Goal: Book appointment/travel/reservation

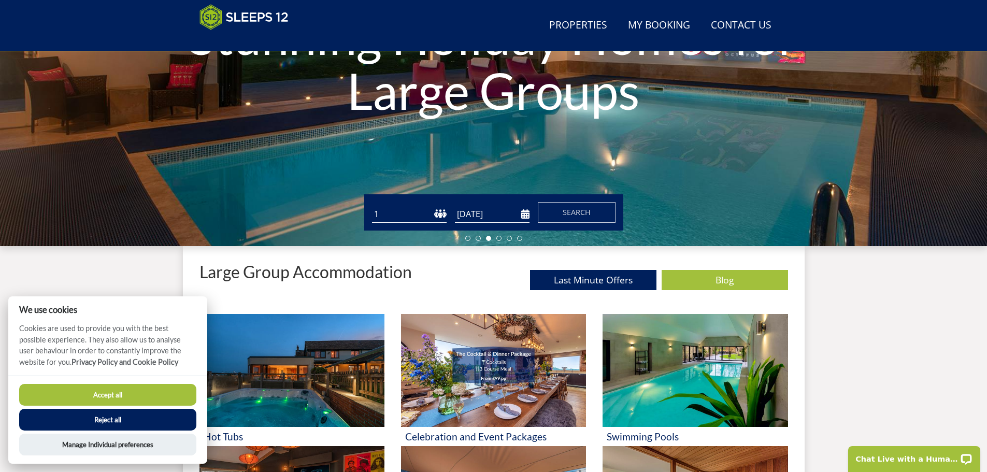
scroll to position [220, 0]
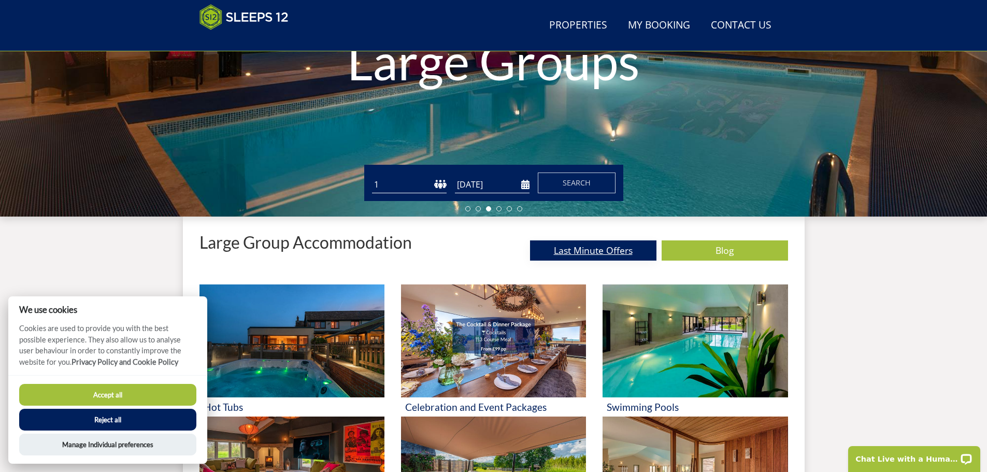
click at [583, 252] on link "Last Minute Offers" at bounding box center [593, 250] width 126 height 20
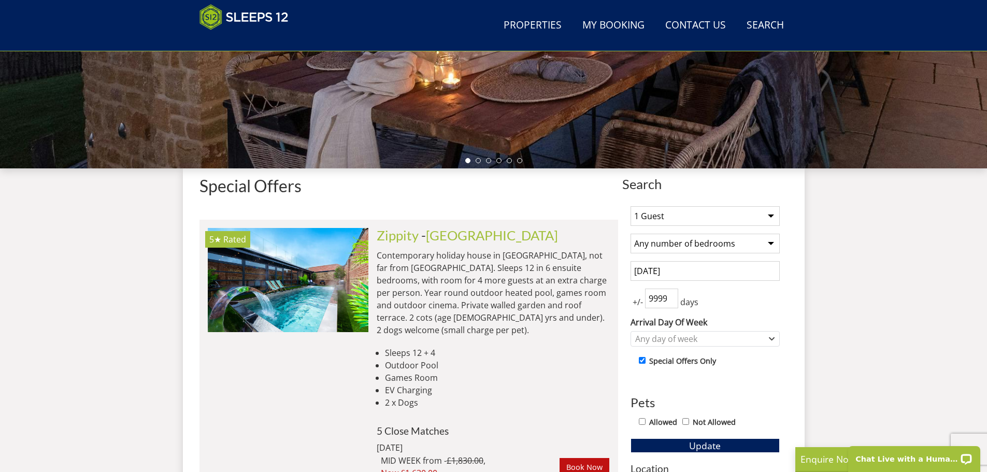
scroll to position [320, 0]
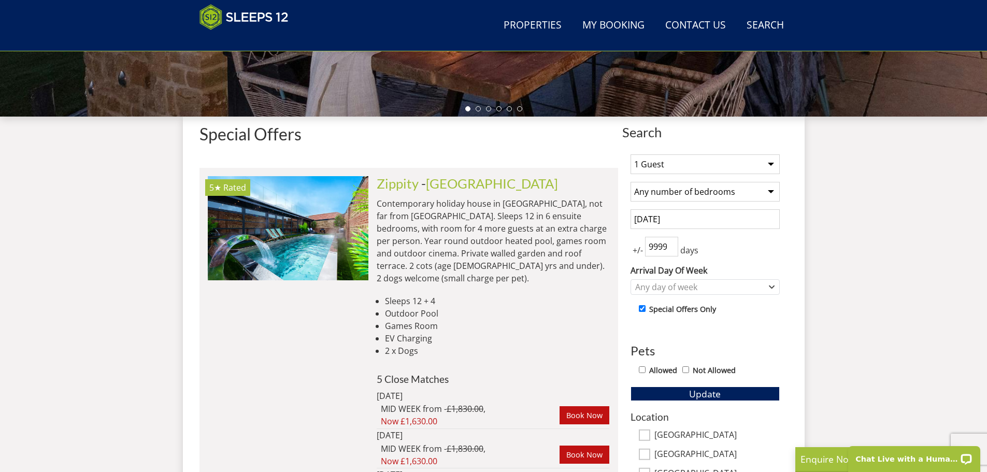
click at [715, 213] on input "[DATE]" at bounding box center [704, 219] width 149 height 20
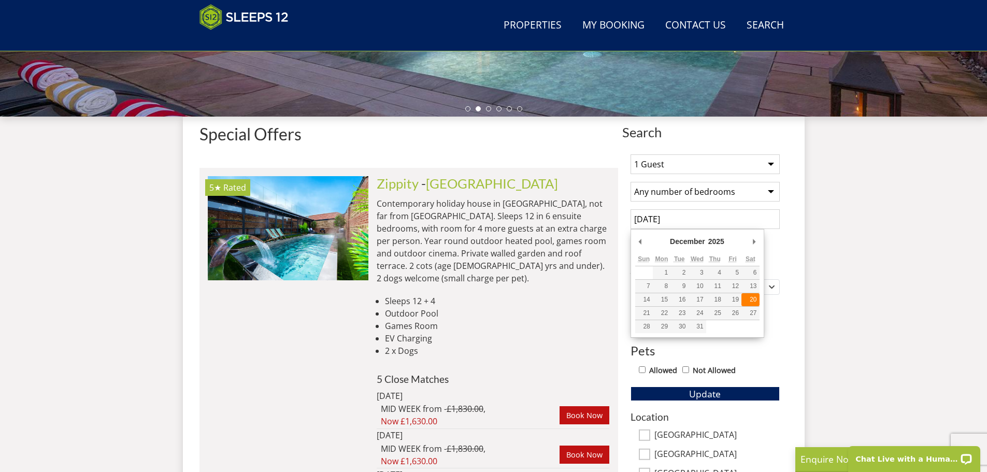
type input "[DATE]"
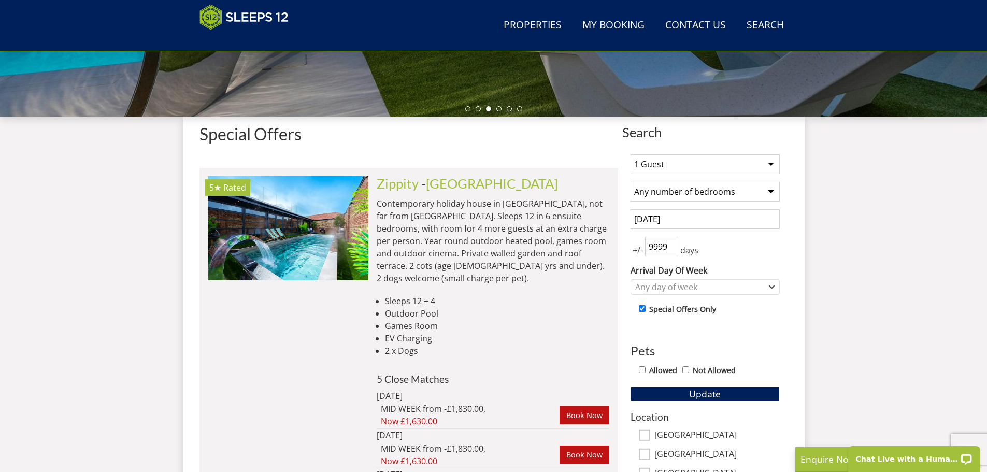
drag, startPoint x: 671, startPoint y: 243, endPoint x: 665, endPoint y: 243, distance: 5.7
click at [665, 243] on input "999999" at bounding box center [661, 247] width 33 height 20
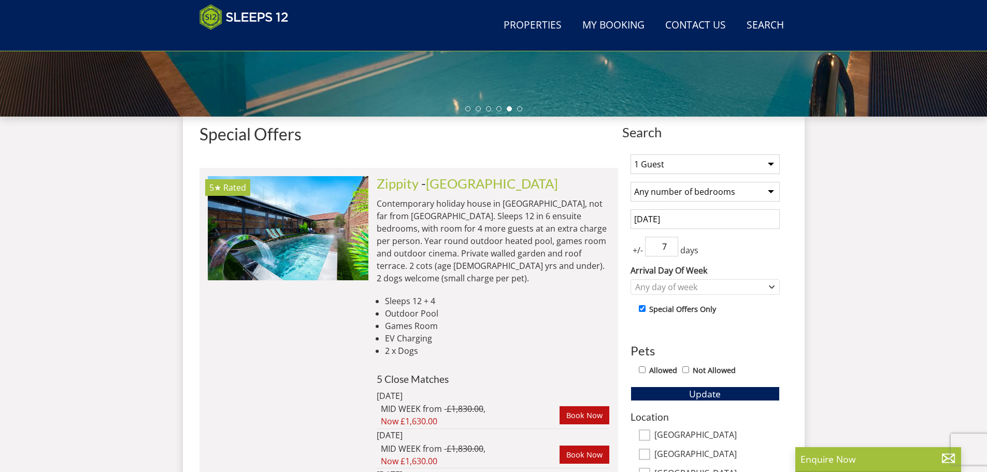
type input "7"
click at [643, 370] on input "Allowed" at bounding box center [642, 369] width 7 height 7
checkbox input "true"
click at [689, 393] on span "Update" at bounding box center [705, 393] width 32 height 12
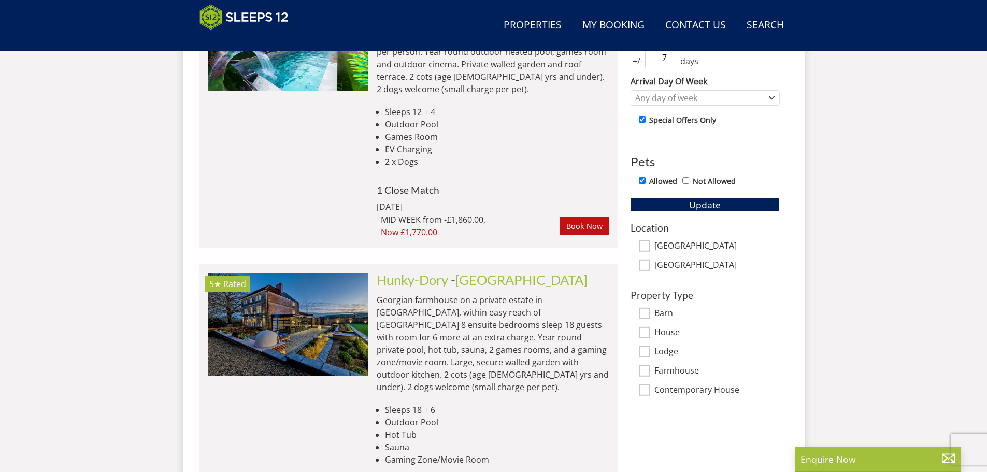
scroll to position [527, 0]
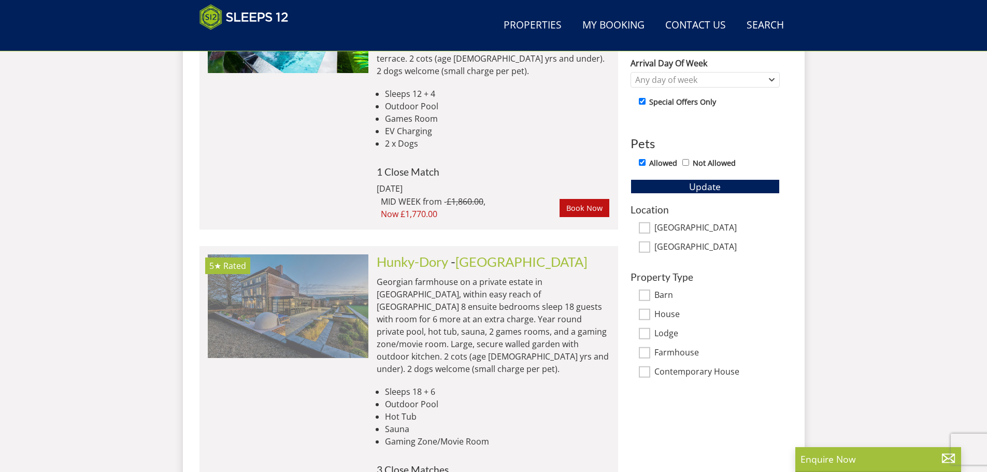
click at [340, 312] on img at bounding box center [288, 306] width 161 height 104
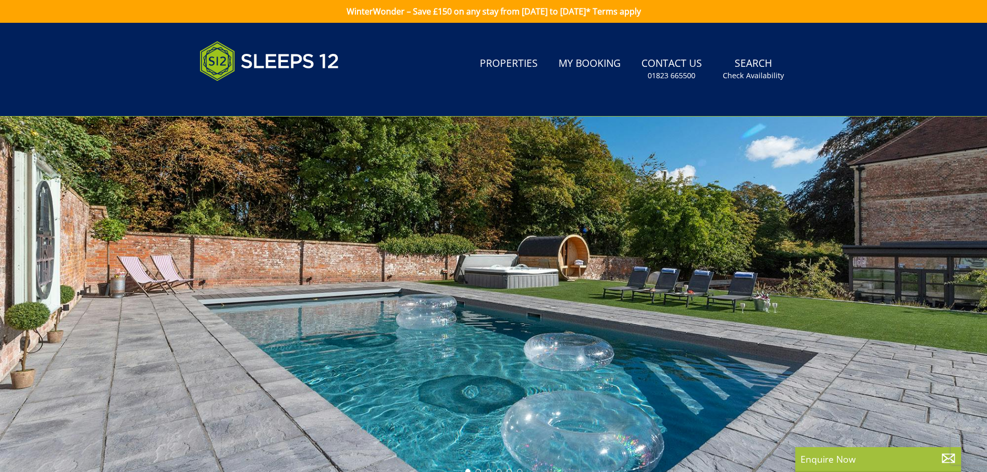
click at [483, 298] on div at bounding box center [493, 298] width 987 height 362
click at [609, 281] on div at bounding box center [493, 298] width 987 height 362
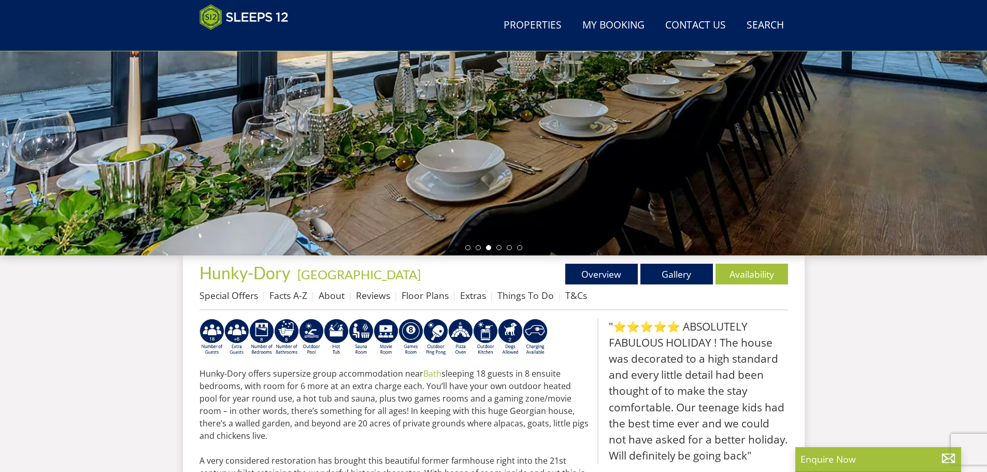
scroll to position [166, 0]
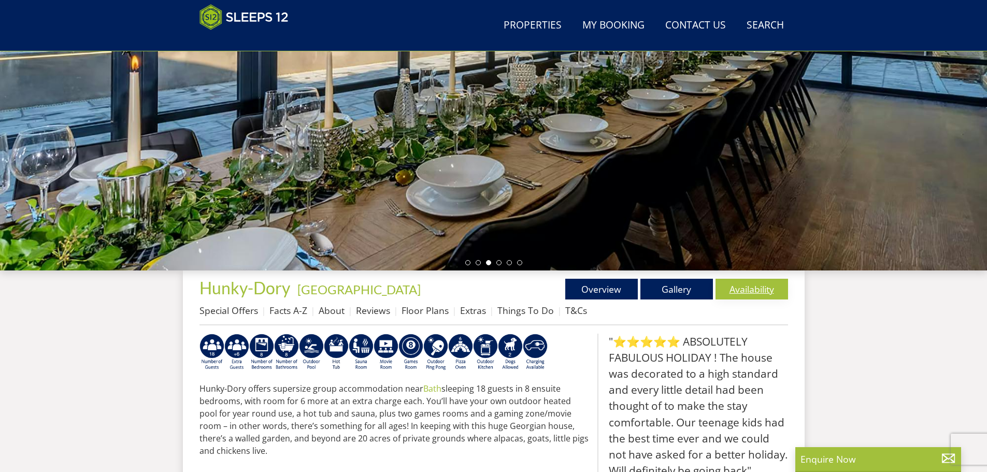
click at [746, 287] on link "Availability" at bounding box center [751, 289] width 72 height 21
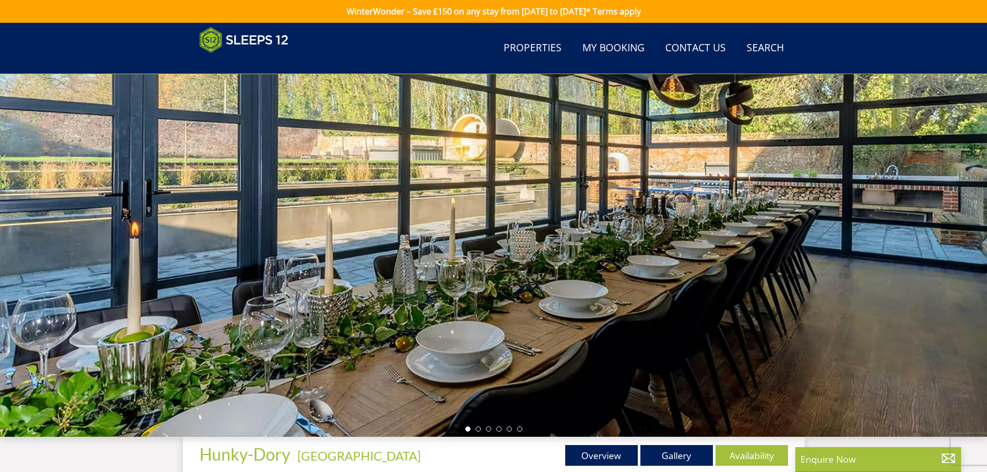
scroll to position [166, 0]
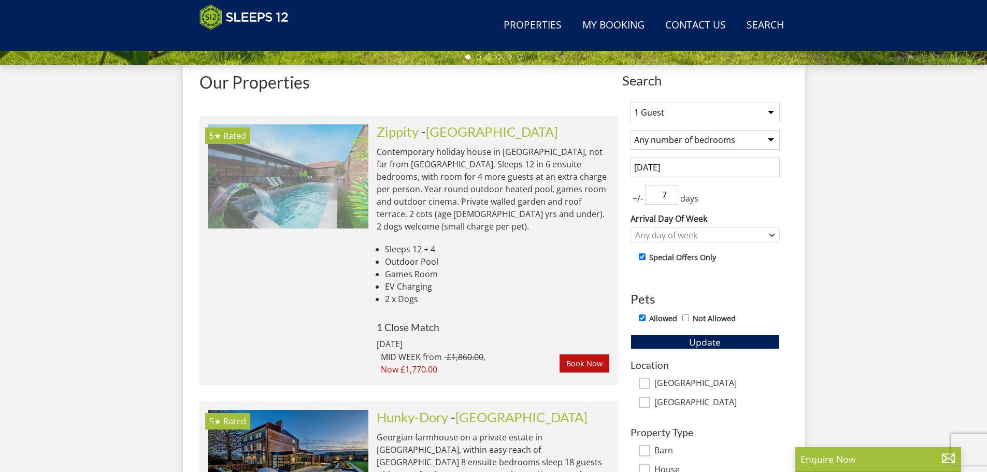
click at [288, 166] on img at bounding box center [288, 176] width 161 height 104
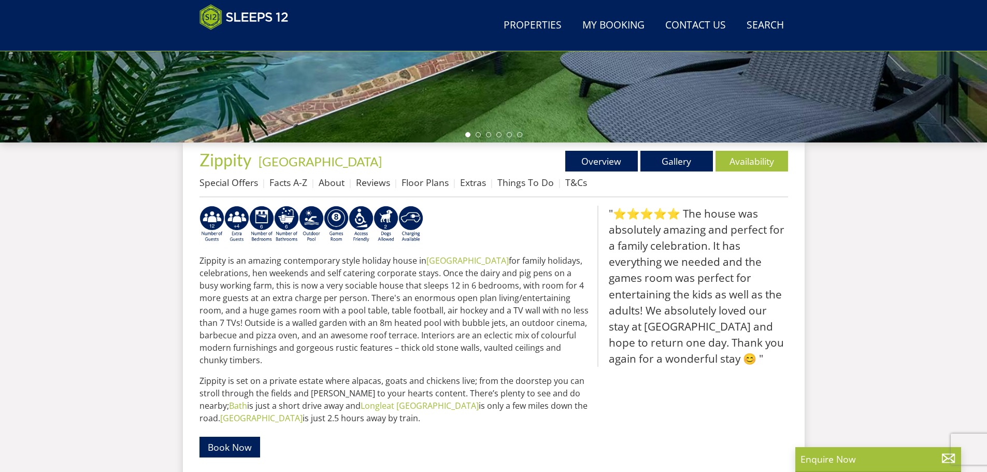
scroll to position [323, 0]
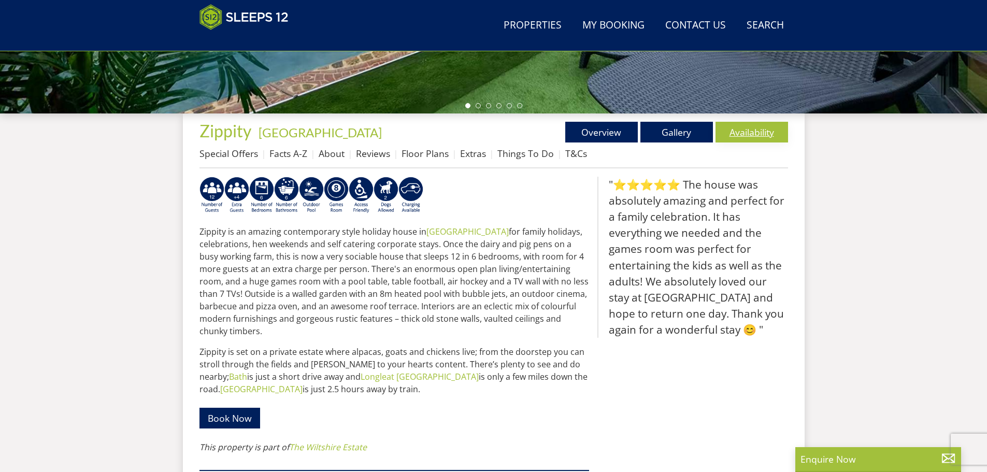
click at [734, 133] on link "Availability" at bounding box center [751, 132] width 72 height 21
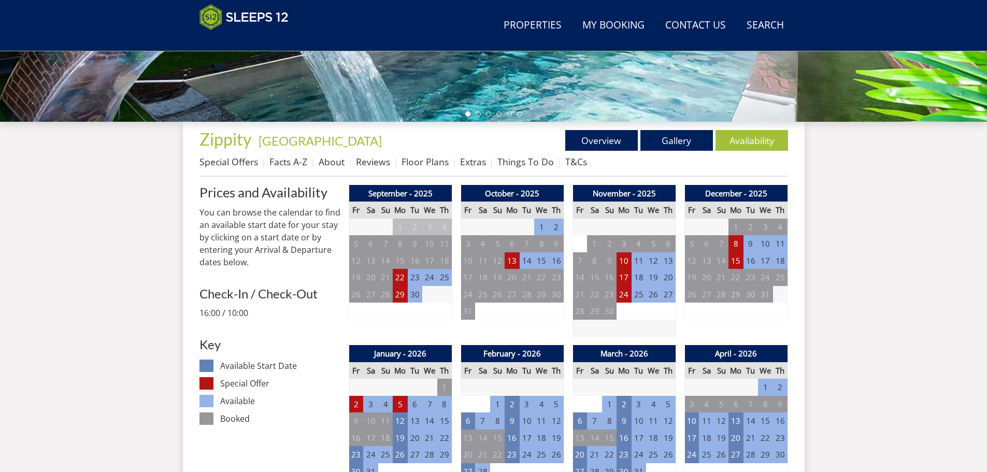
scroll to position [327, 0]
